Goal: Task Accomplishment & Management: Manage account settings

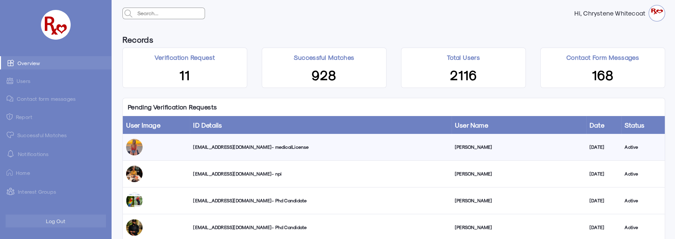
click at [250, 147] on div "[EMAIL_ADDRESS][DOMAIN_NAME] - medicalLicense" at bounding box center [320, 147] width 255 height 7
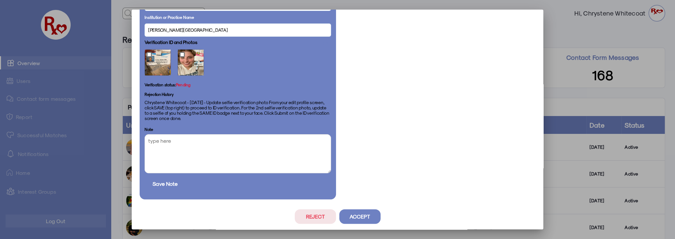
scroll to position [431, 0]
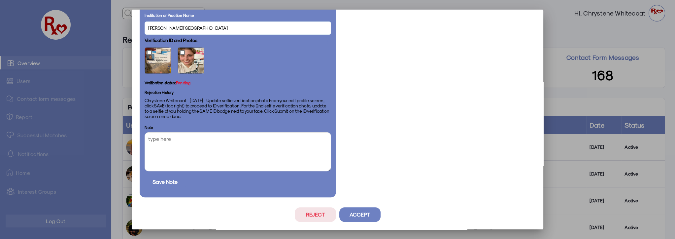
click at [364, 216] on button "Accept" at bounding box center [359, 214] width 41 height 15
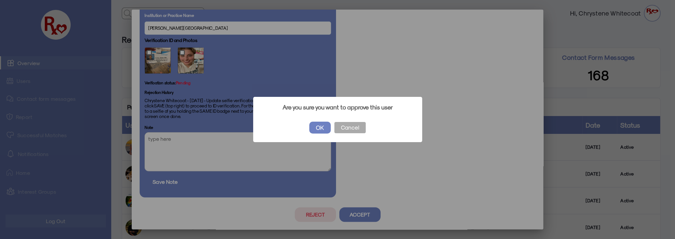
click at [317, 124] on button "OK" at bounding box center [319, 128] width 21 height 12
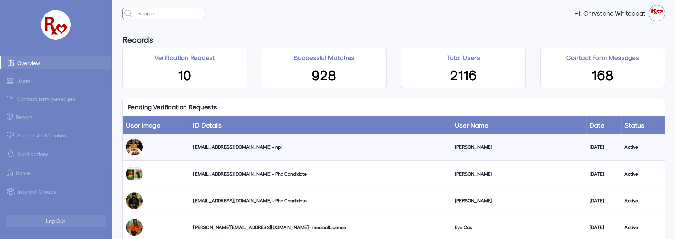
click at [47, 135] on link "Successful Matches" at bounding box center [55, 134] width 111 height 13
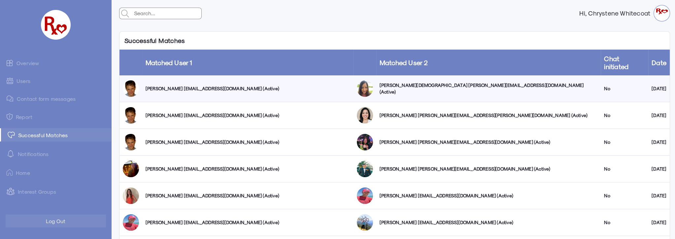
click at [23, 81] on link "Users" at bounding box center [55, 80] width 111 height 13
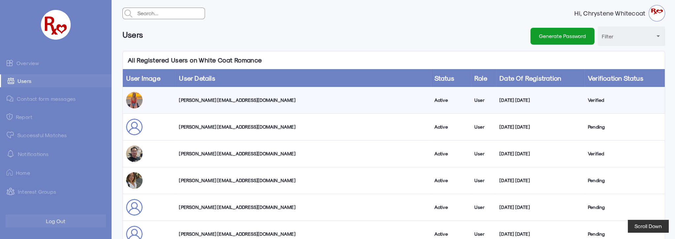
click at [25, 63] on link "Overview" at bounding box center [55, 62] width 111 height 13
